Goal: Information Seeking & Learning: Learn about a topic

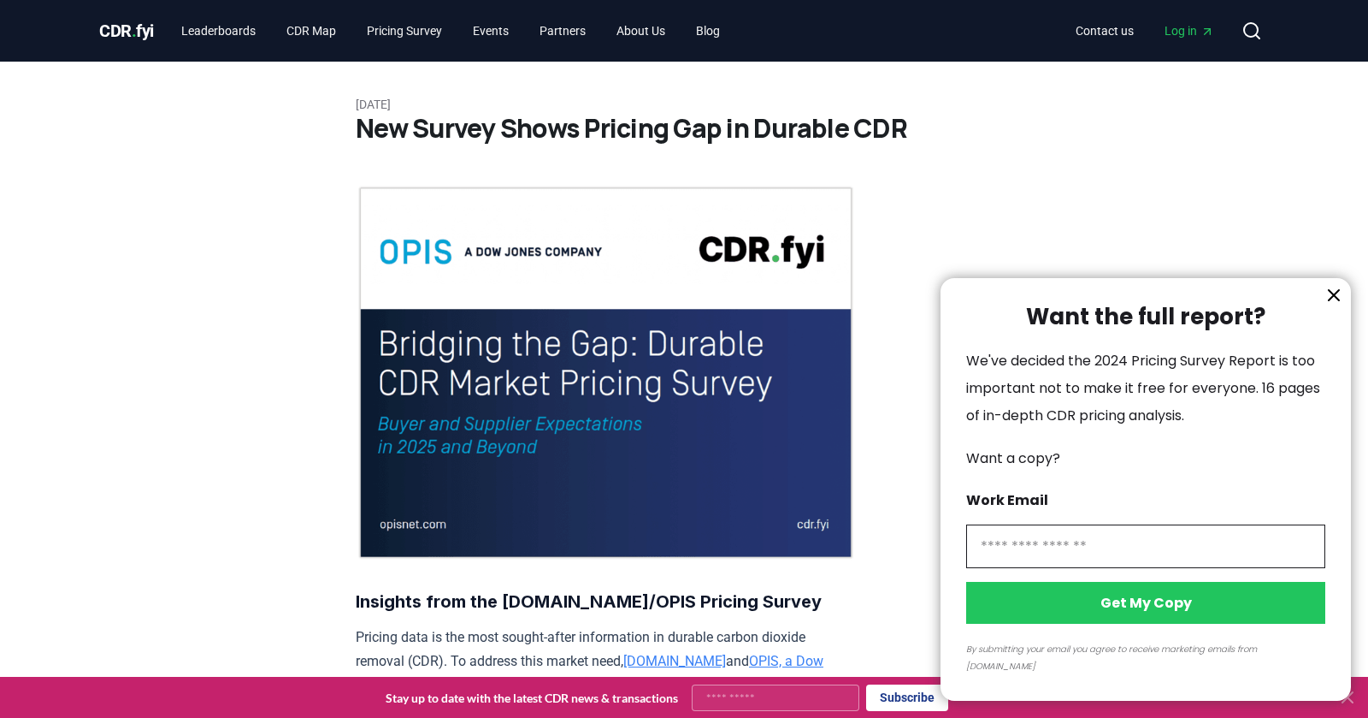
click at [741, 36] on div at bounding box center [684, 359] width 1368 height 718
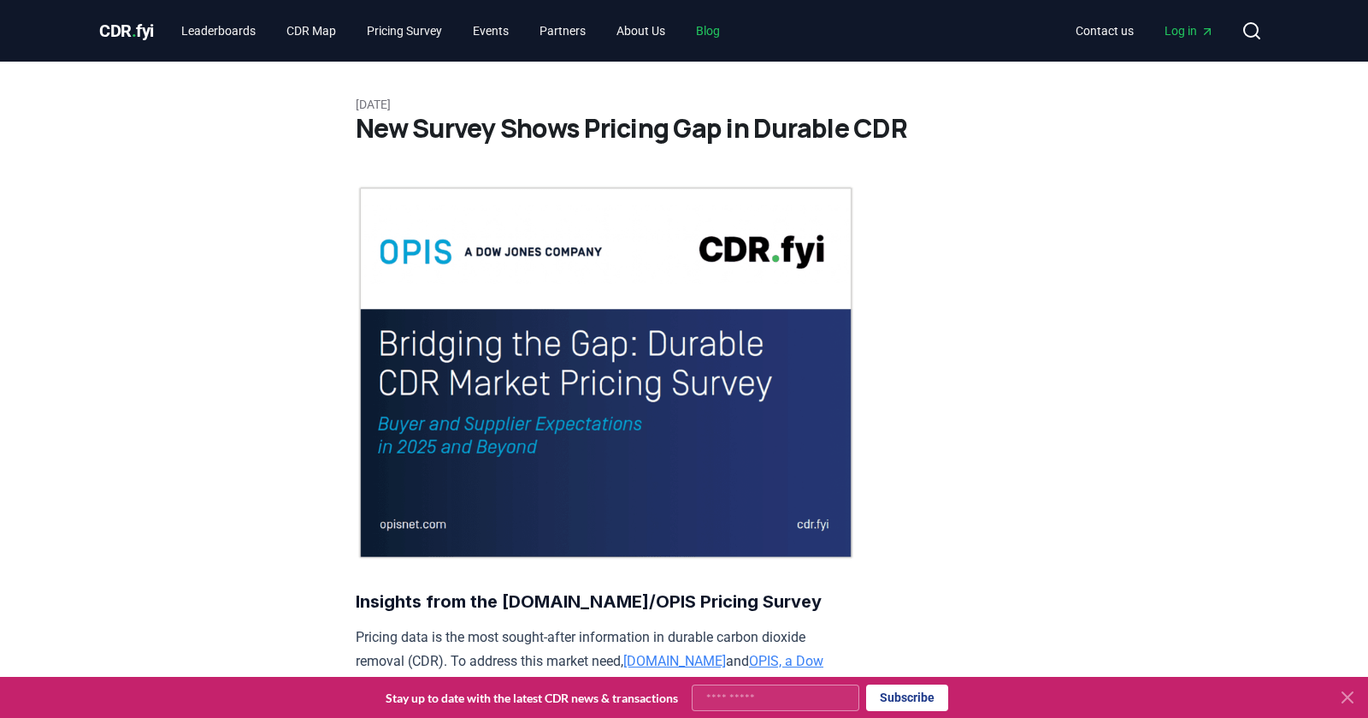
click at [734, 35] on link "Blog" at bounding box center [707, 30] width 51 height 31
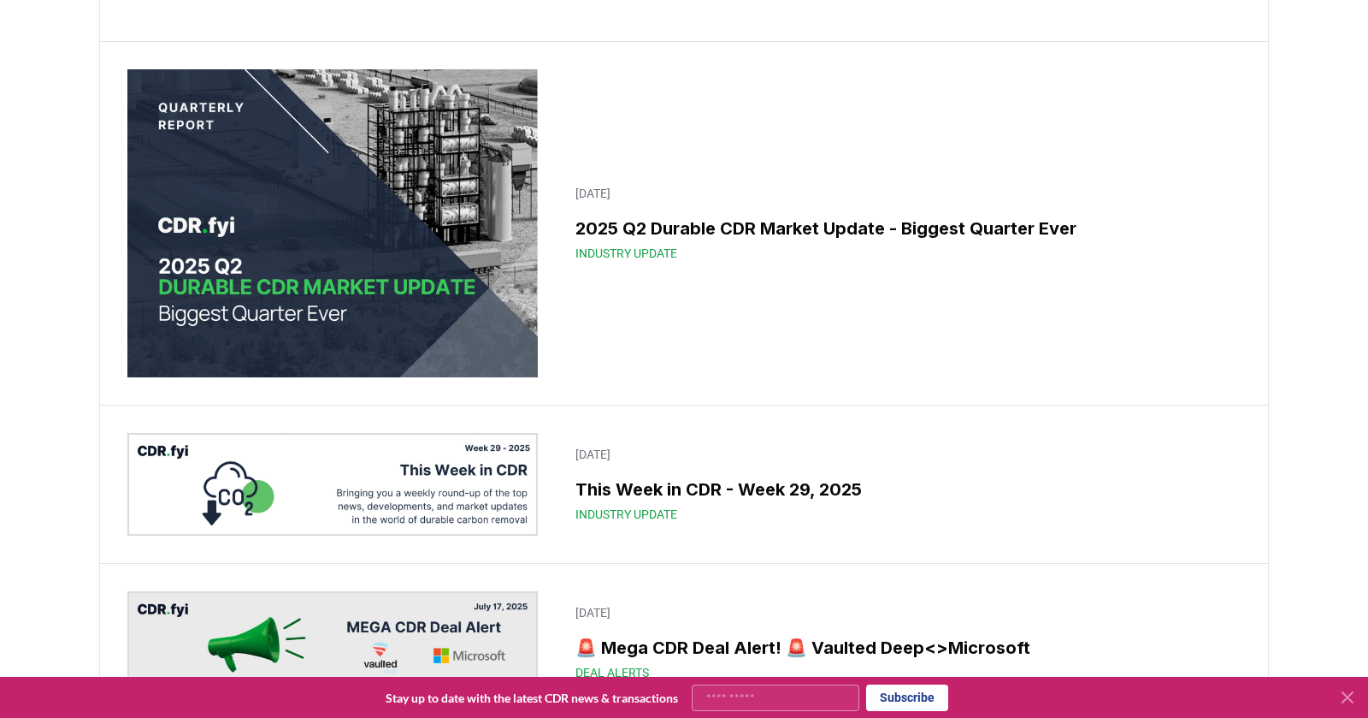
scroll to position [856, 0]
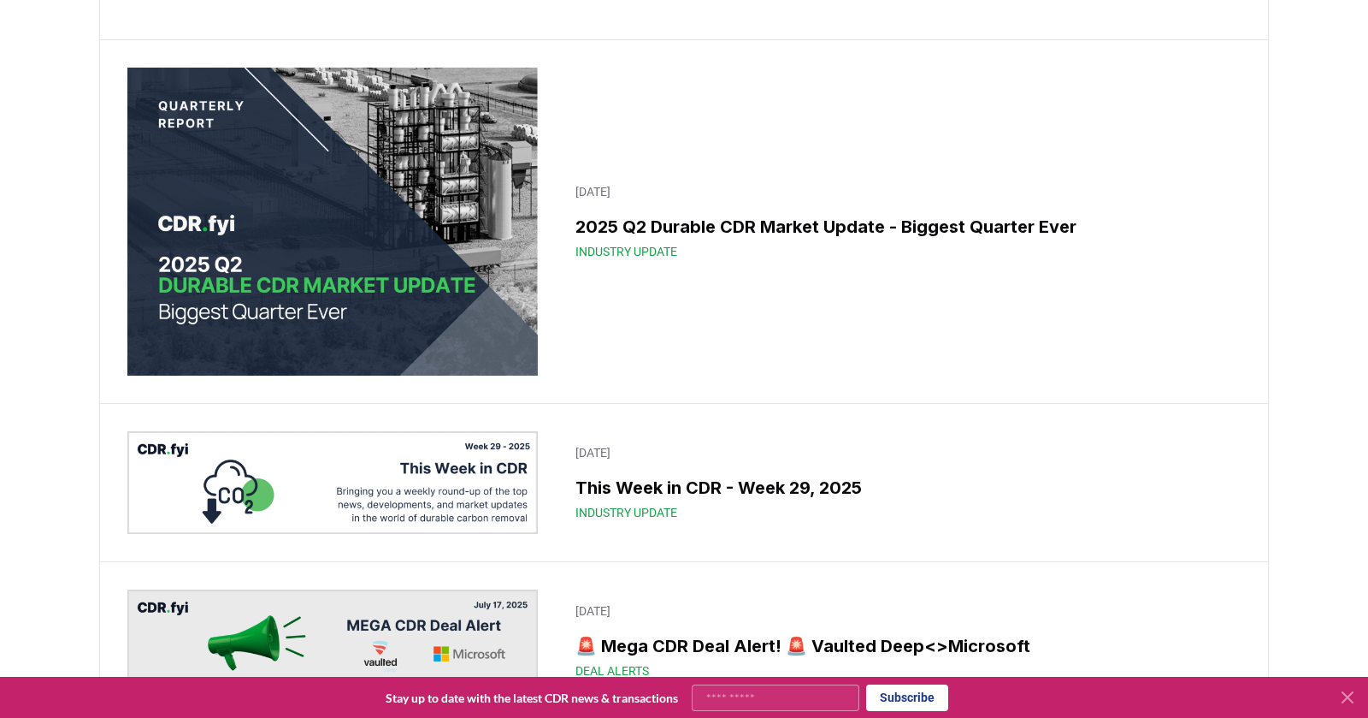
click at [971, 239] on h3 "2025 Q2 Durable CDR Market Update - Biggest Quarter Ever" at bounding box center [903, 227] width 655 height 26
